Goal: Information Seeking & Learning: Learn about a topic

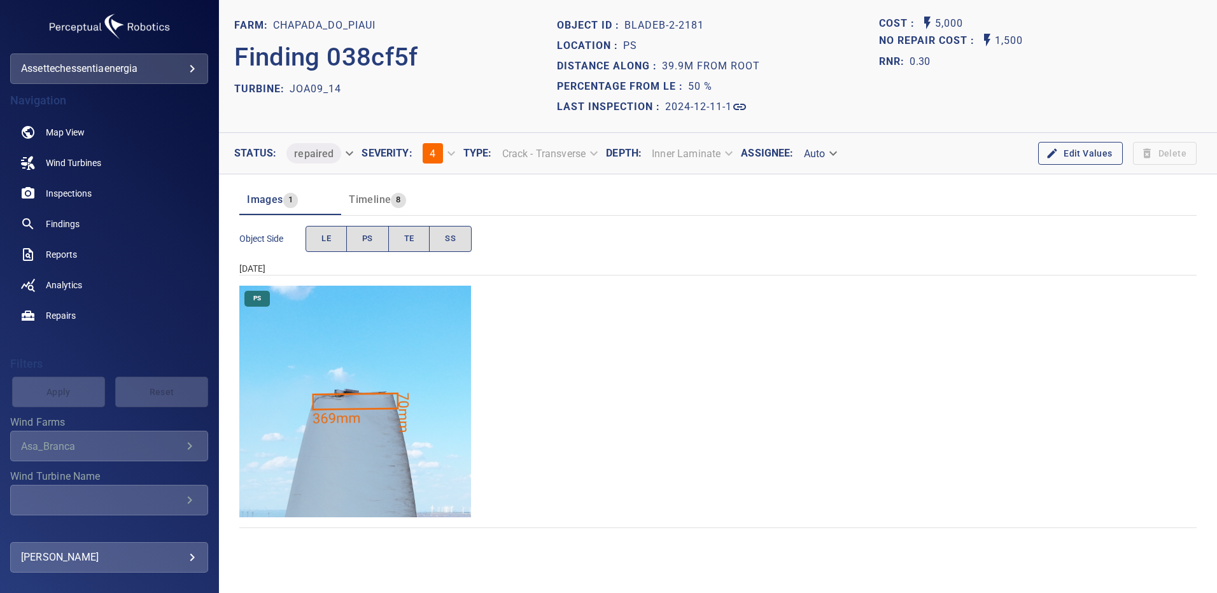
click at [374, 443] on img "Chapada_do_Piaui/JOA09_14/2024-12-11-1/2024-12-11-2/image90wp90.jpg" at bounding box center [355, 402] width 232 height 232
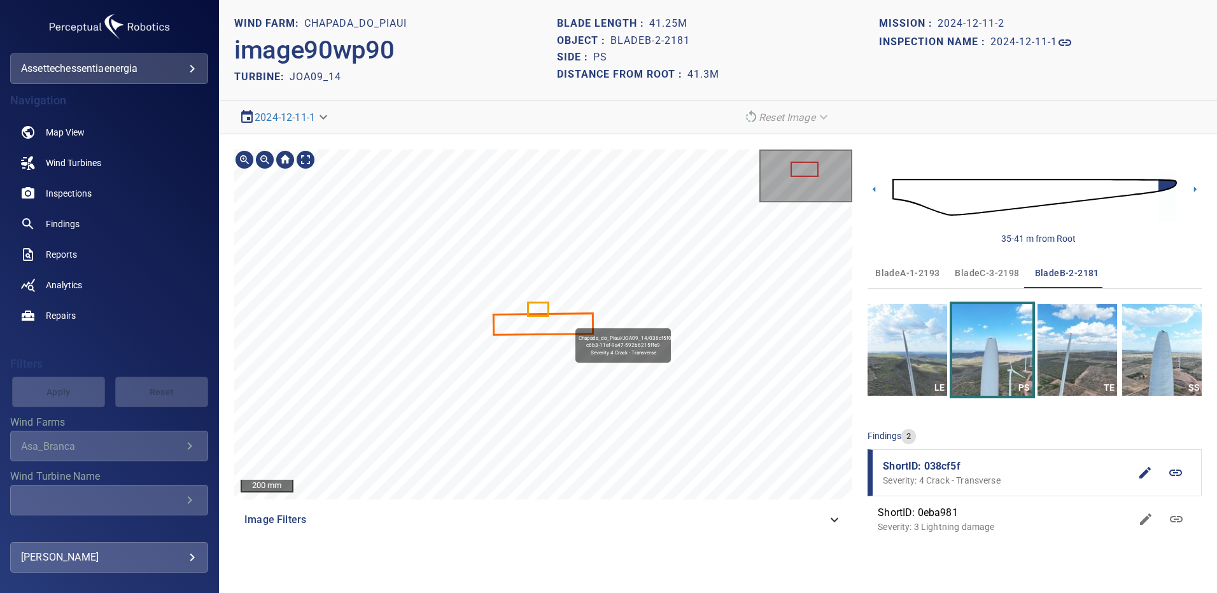
click at [570, 323] on icon at bounding box center [543, 325] width 97 height 20
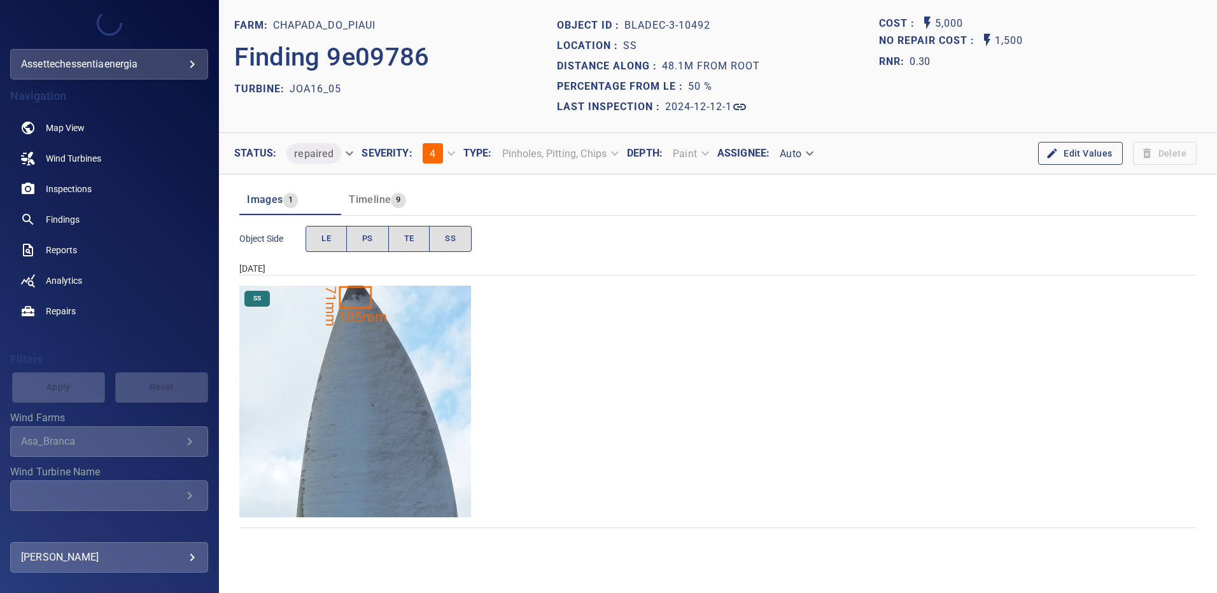
click at [411, 328] on img "Chapada_do_Piaui/JOA16_05/2024-12-12-1/2024-12-12-3/image187wp187.jpg" at bounding box center [355, 402] width 232 height 232
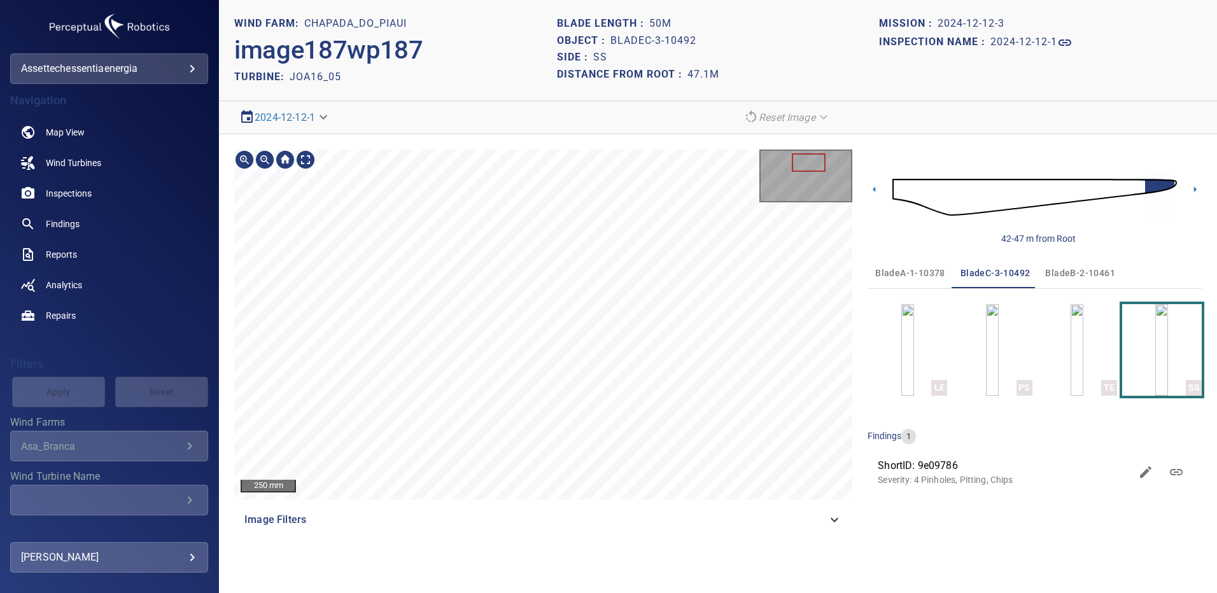
click at [676, 500] on div "250 mm Image Filters" at bounding box center [543, 343] width 618 height 386
click at [596, 321] on div "200 mm Image Filters 42-47 m from Root bladeA-1-10378 bladeC-3-10492 bladeB-2-1…" at bounding box center [718, 342] width 998 height 416
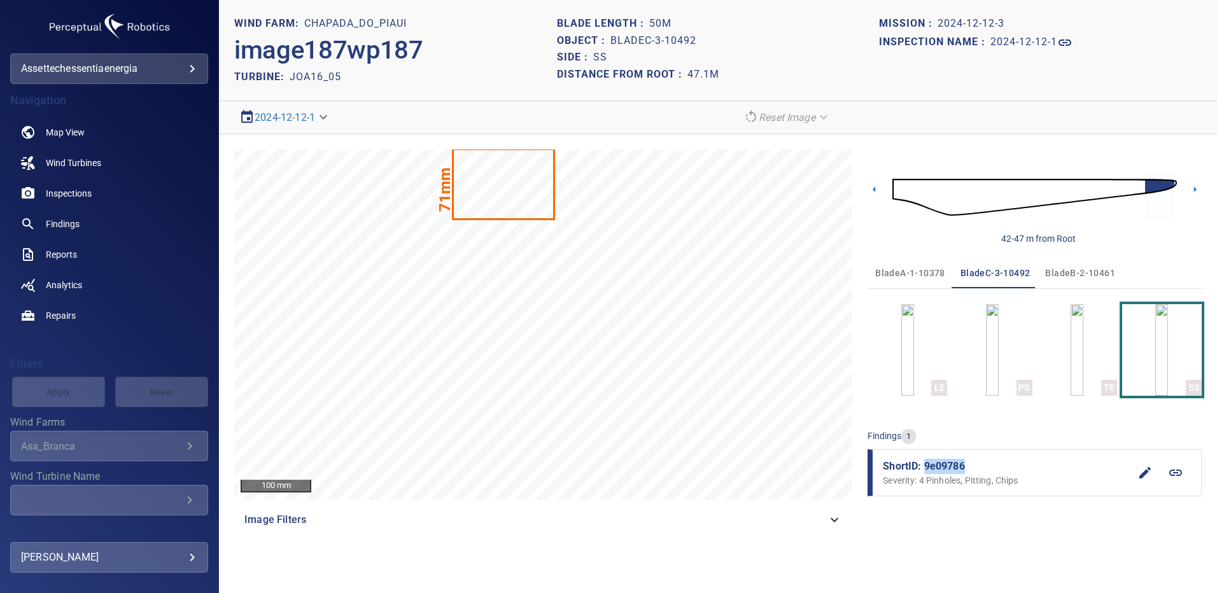
drag, startPoint x: 968, startPoint y: 466, endPoint x: 926, endPoint y: 466, distance: 41.4
click at [926, 466] on span "ShortID: 9e09786" at bounding box center [1006, 466] width 247 height 15
copy span "9e09786"
